Goal: Task Accomplishment & Management: Manage account settings

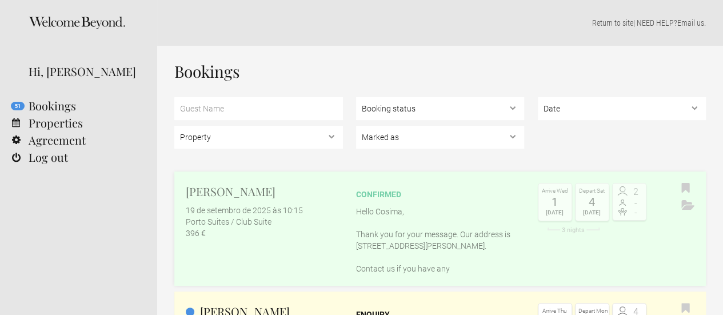
click at [245, 191] on h2 "[PERSON_NAME]" at bounding box center [264, 191] width 157 height 17
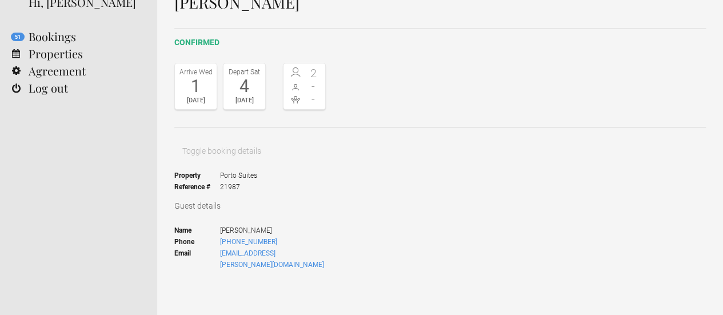
scroll to position [71, 0]
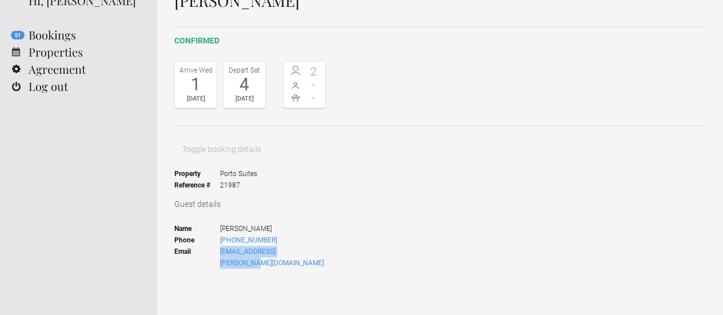
drag, startPoint x: 319, startPoint y: 216, endPoint x: 222, endPoint y: 229, distance: 98.0
click at [222, 229] on ul "Name Cosima Huober Phone +491704601818 Email cosima.huober-zeeb@gmx.de" at bounding box center [249, 245] width 151 height 61
copy link "[EMAIL_ADDRESS][PERSON_NAME][DOMAIN_NAME]"
drag, startPoint x: 274, startPoint y: 205, endPoint x: 219, endPoint y: 207, distance: 54.9
click at [220, 234] on span "[PHONE_NUMBER]" at bounding box center [273, 239] width 106 height 11
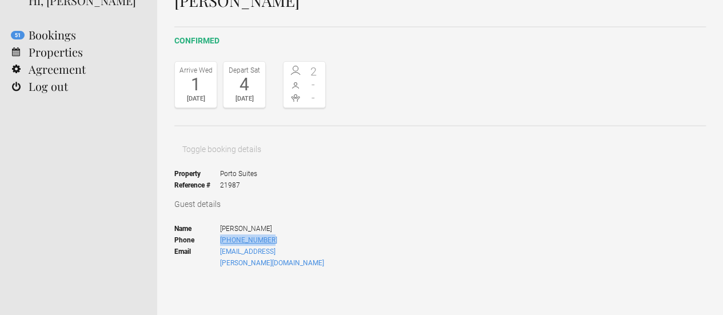
copy link "[PHONE_NUMBER]"
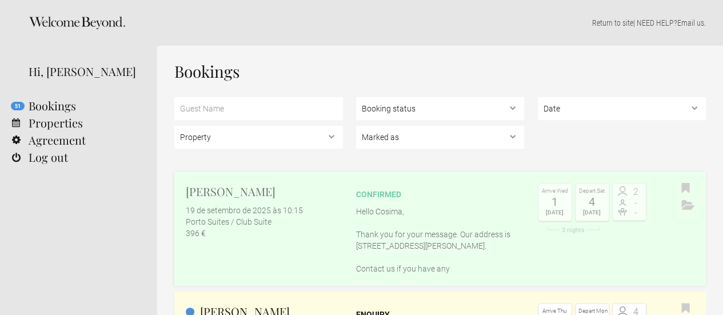
click at [282, 190] on h2 "[PERSON_NAME]" at bounding box center [264, 191] width 157 height 17
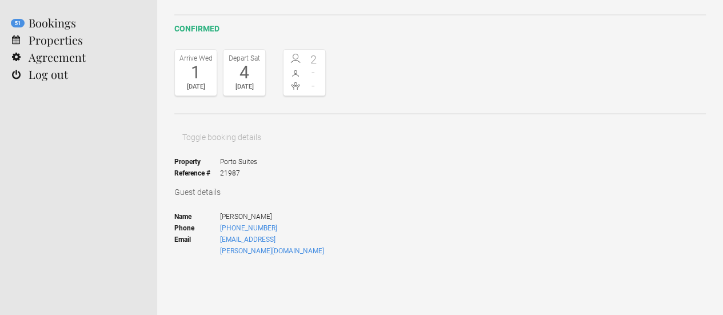
scroll to position [32, 0]
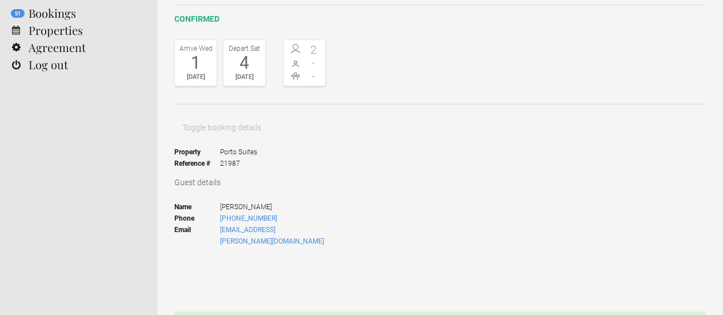
scroll to position [0, 0]
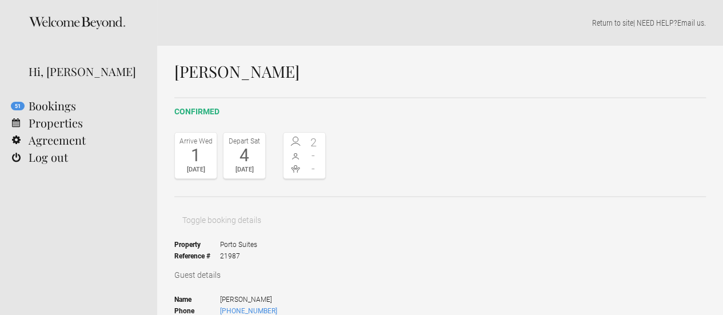
click at [54, 108] on link "51 Bookings" at bounding box center [78, 105] width 157 height 17
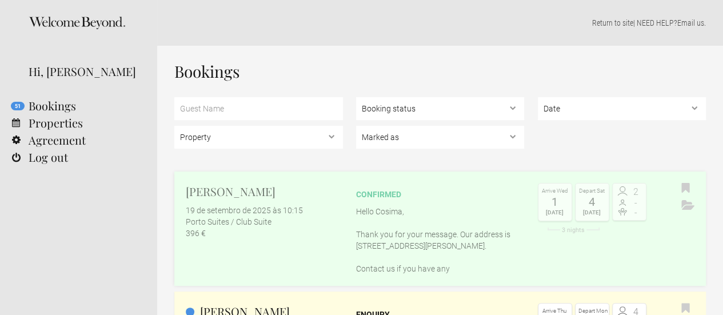
click at [265, 192] on h2 "[PERSON_NAME]" at bounding box center [264, 191] width 157 height 17
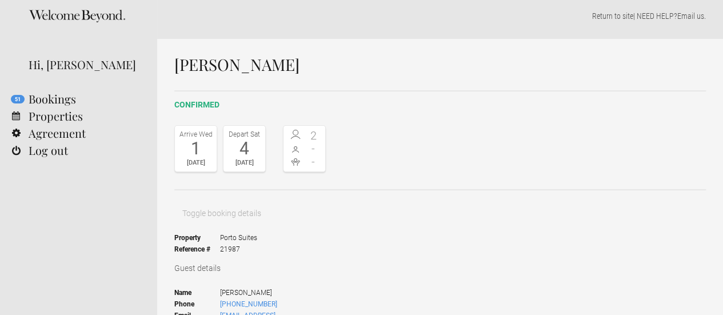
scroll to position [4, 0]
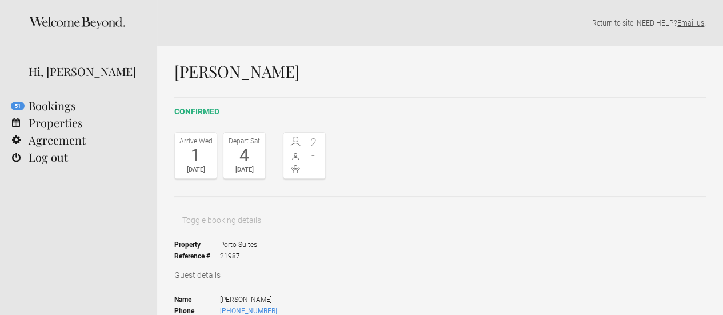
click at [688, 19] on link "Email us" at bounding box center [690, 22] width 27 height 9
